Goal: Information Seeking & Learning: Learn about a topic

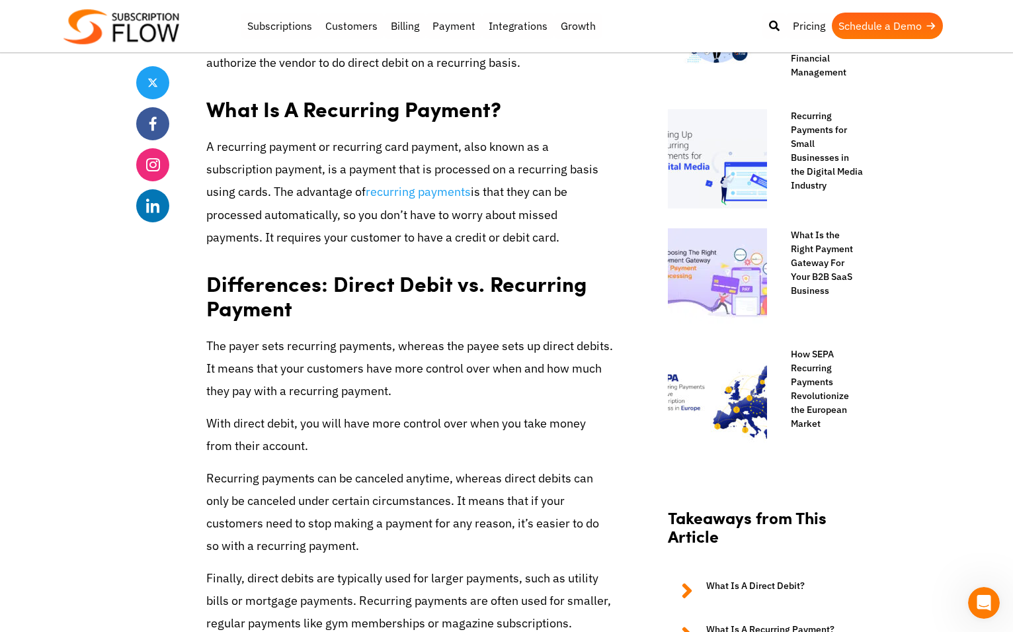
scroll to position [860, 0]
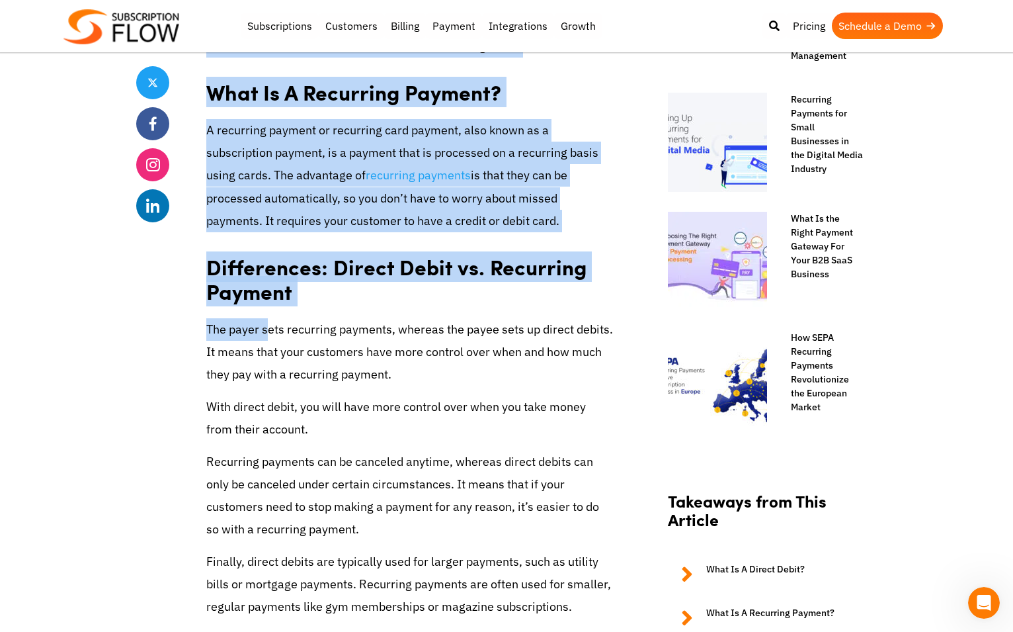
drag, startPoint x: 188, startPoint y: 324, endPoint x: 272, endPoint y: 334, distance: 84.6
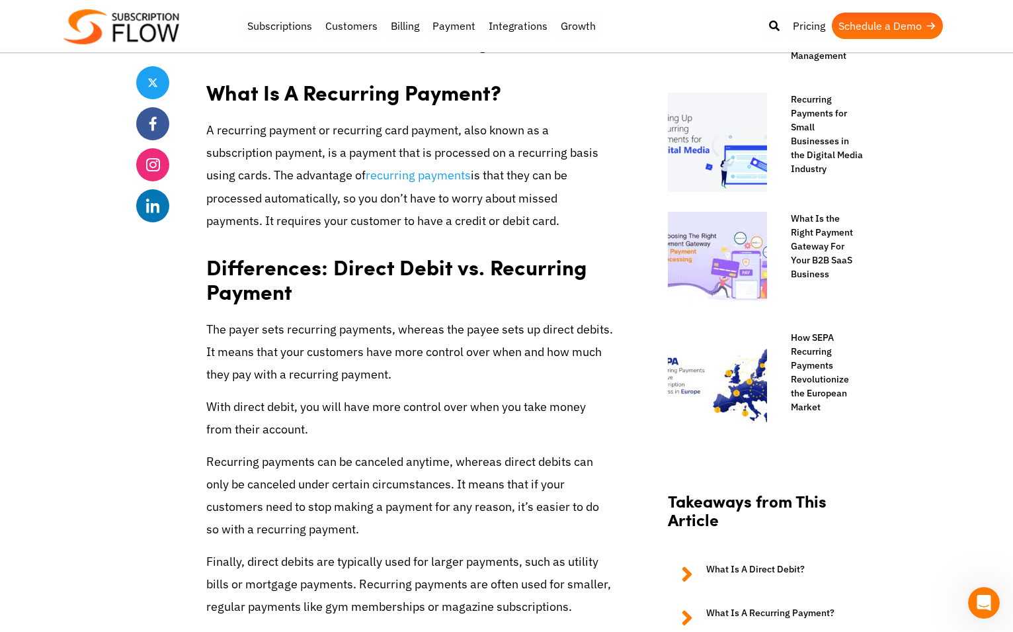
drag, startPoint x: 272, startPoint y: 334, endPoint x: 417, endPoint y: 357, distance: 146.0
click at [432, 356] on p "The payer sets recurring payments, whereas the payee sets up direct debits. It …" at bounding box center [409, 352] width 407 height 68
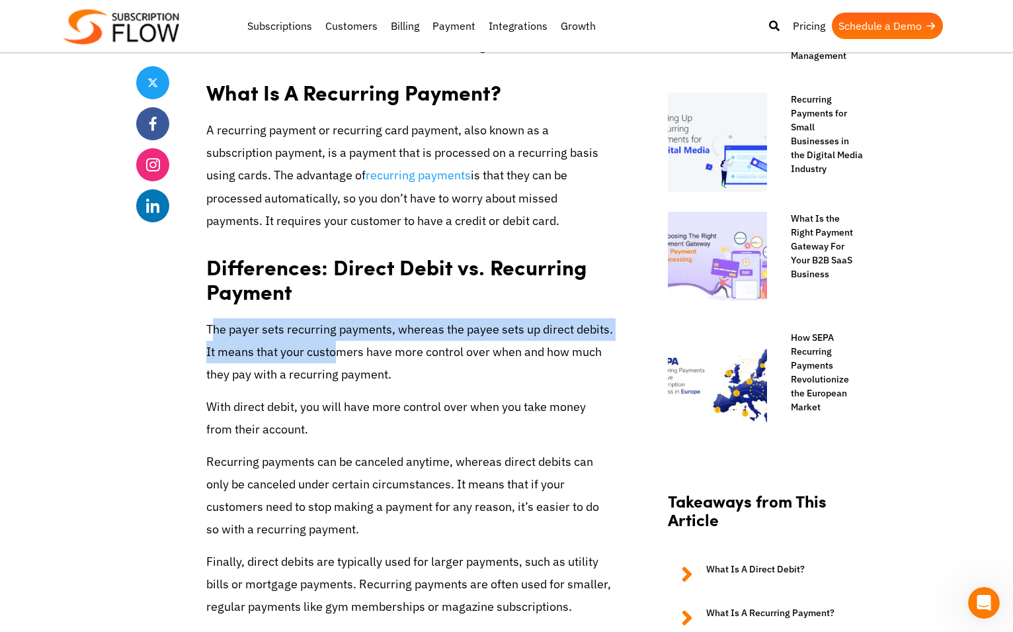
drag, startPoint x: 210, startPoint y: 328, endPoint x: 333, endPoint y: 359, distance: 126.2
click at [333, 359] on p "The payer sets recurring payments, whereas the payee sets up direct debits. It …" at bounding box center [409, 352] width 407 height 68
drag, startPoint x: 333, startPoint y: 359, endPoint x: 338, endPoint y: 349, distance: 11.2
click at [338, 349] on p "The payer sets recurring payments, whereas the payee sets up direct debits. It …" at bounding box center [409, 352] width 407 height 68
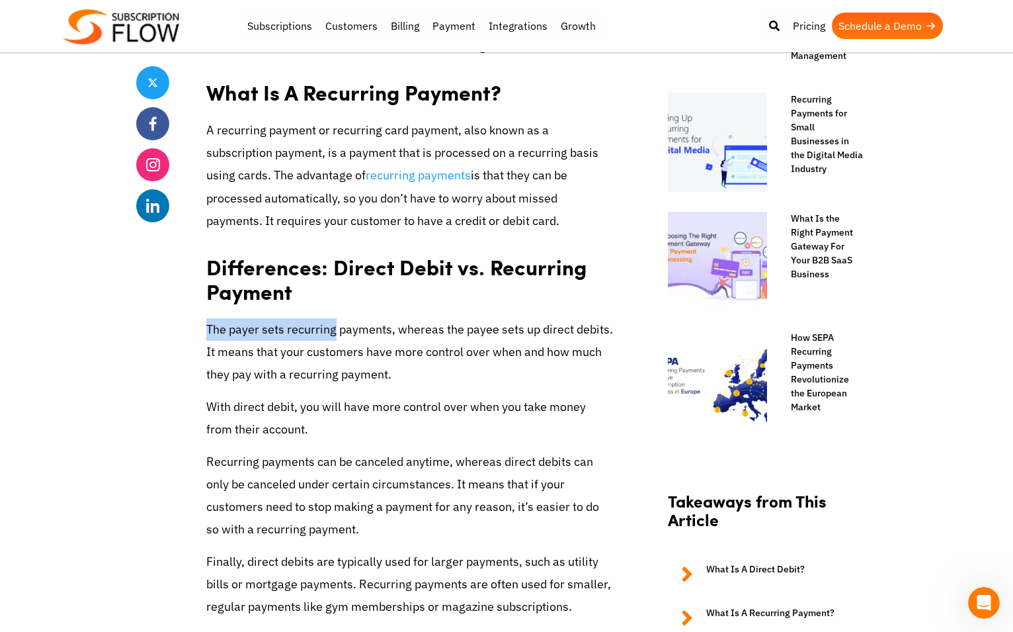
drag, startPoint x: 206, startPoint y: 331, endPoint x: 337, endPoint y: 327, distance: 130.3
click at [337, 327] on p "The payer sets recurring payments, whereas the payee sets up direct debits. It …" at bounding box center [409, 352] width 407 height 68
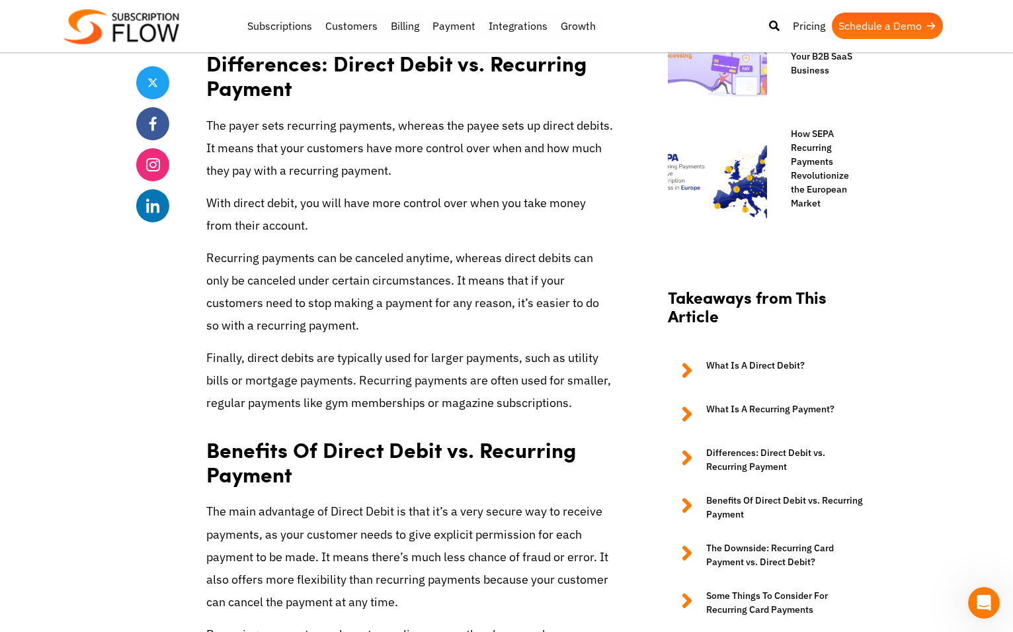
scroll to position [1058, 0]
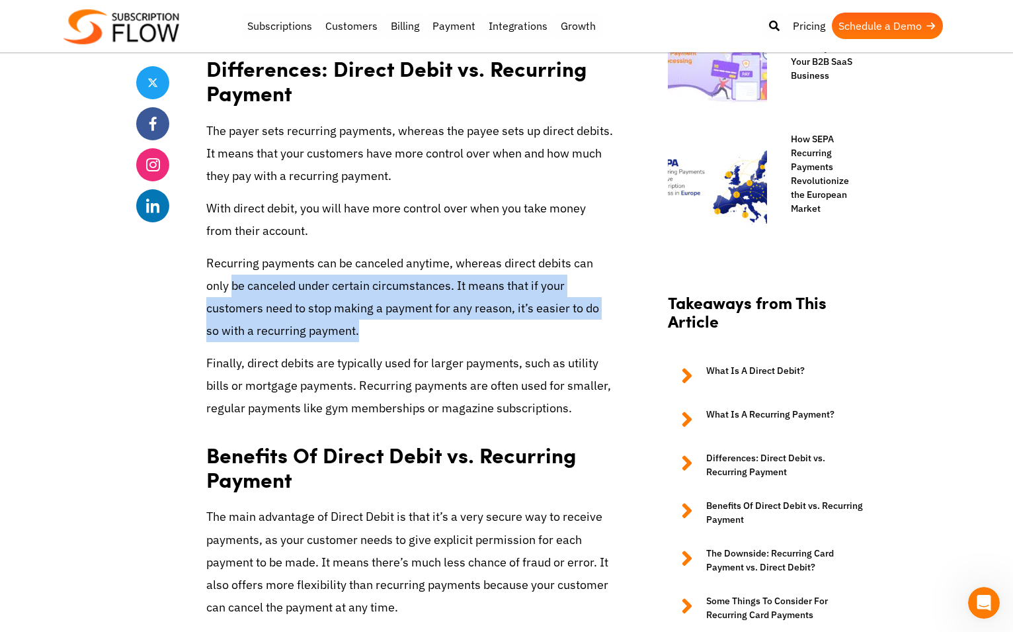
drag, startPoint x: 352, startPoint y: 332, endPoint x: 235, endPoint y: 290, distance: 124.5
click at [235, 290] on p "Recurring payments can be canceled anytime, whereas direct debits can only be c…" at bounding box center [409, 297] width 407 height 91
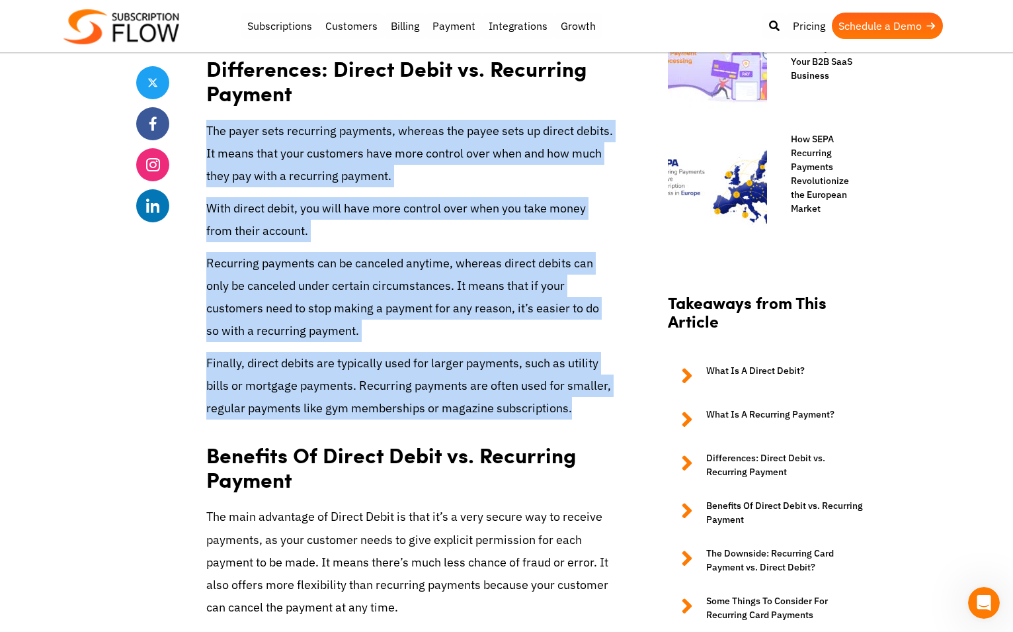
drag, startPoint x: 588, startPoint y: 412, endPoint x: 207, endPoint y: 141, distance: 467.6
drag, startPoint x: 207, startPoint y: 141, endPoint x: 446, endPoint y: 284, distance: 278.6
click at [446, 284] on p "Recurring payments can be canceled anytime, whereas direct debits can only be c…" at bounding box center [409, 297] width 407 height 91
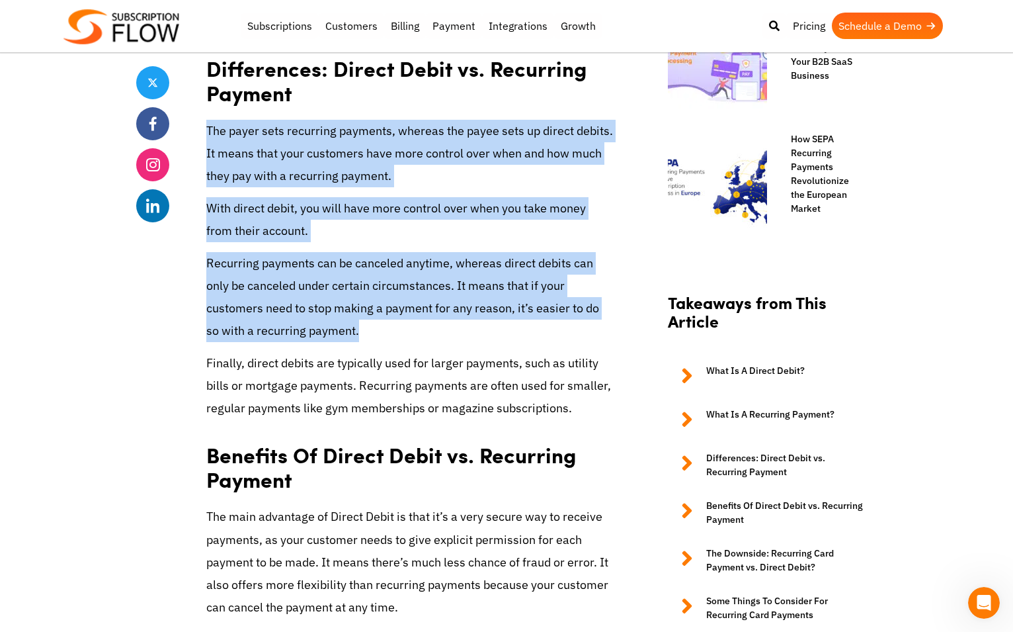
drag, startPoint x: 333, startPoint y: 331, endPoint x: 208, endPoint y: 123, distance: 243.3
copy div "The payer sets recurring payments, whereas the payee sets up direct debits. It …"
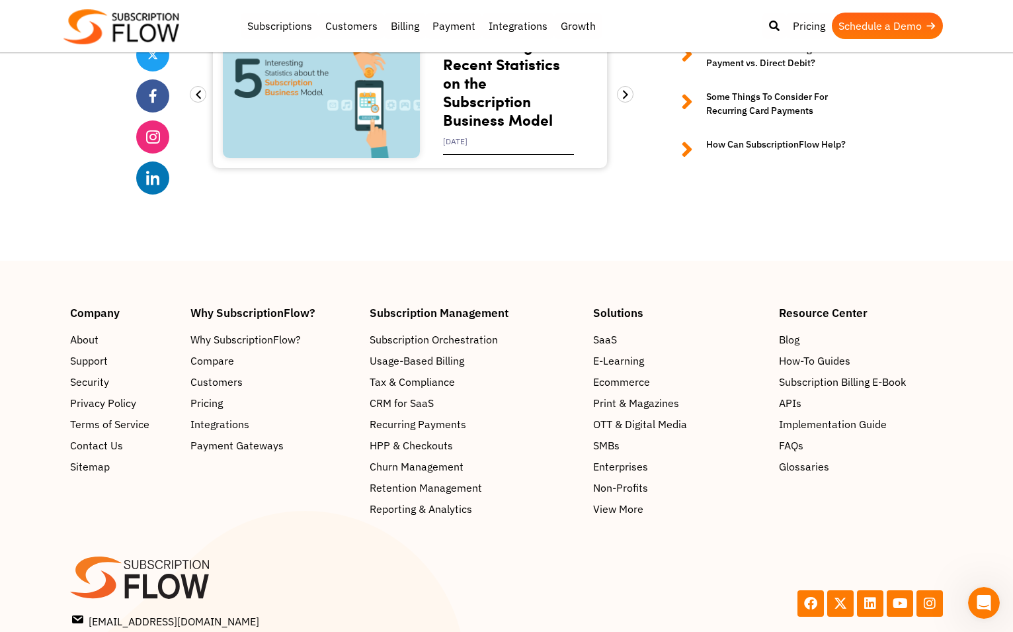
scroll to position [3562, 0]
